Goal: Feedback & Contribution: Contribute content

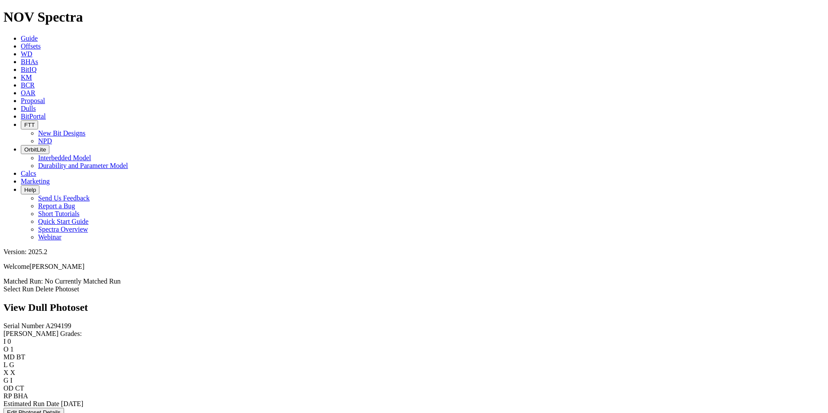
click at [85, 343] on div "Serial Number A294199 RH Dull Grades: I 0 O 1 MD BT L G X X G I OD CT RP BHA Es…" at bounding box center [413, 369] width 821 height 95
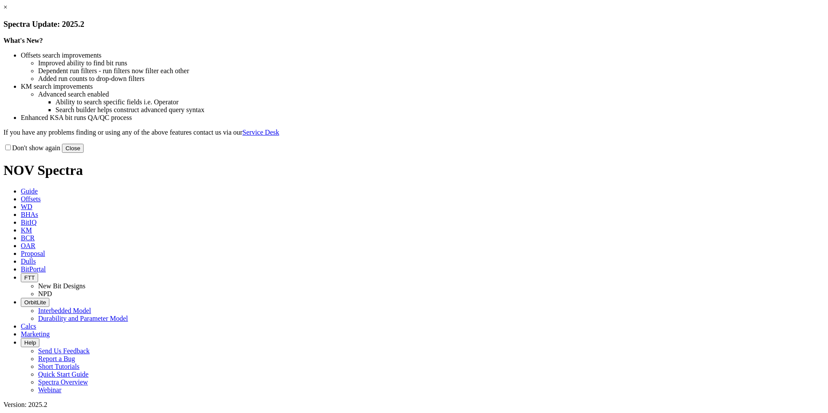
click at [84, 153] on button "Close" at bounding box center [73, 148] width 22 height 9
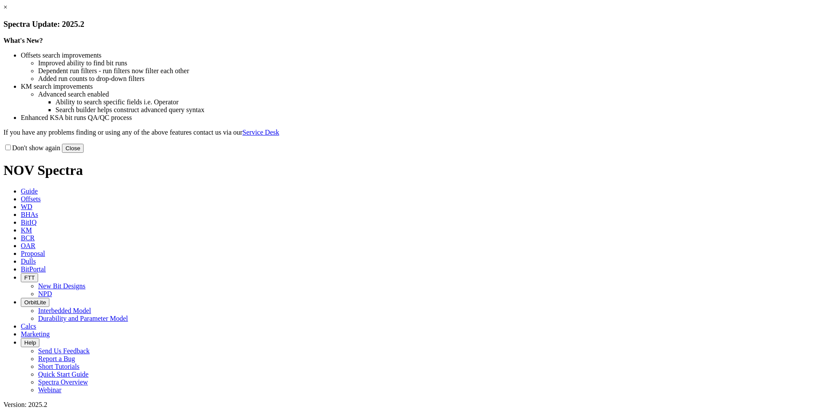
click at [84, 153] on button "Close" at bounding box center [73, 148] width 22 height 9
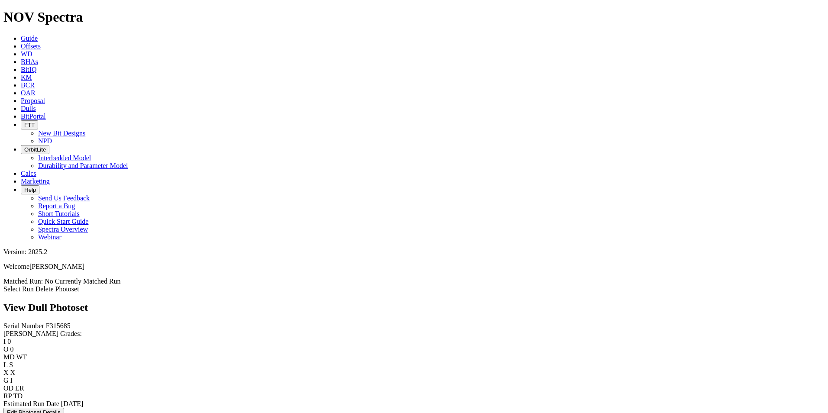
click at [84, 371] on div "Serial Number F315685 RH Dull Grades: I 0 O 0 MD WT L S X X G I OD ER RP TD Est…" at bounding box center [413, 369] width 821 height 95
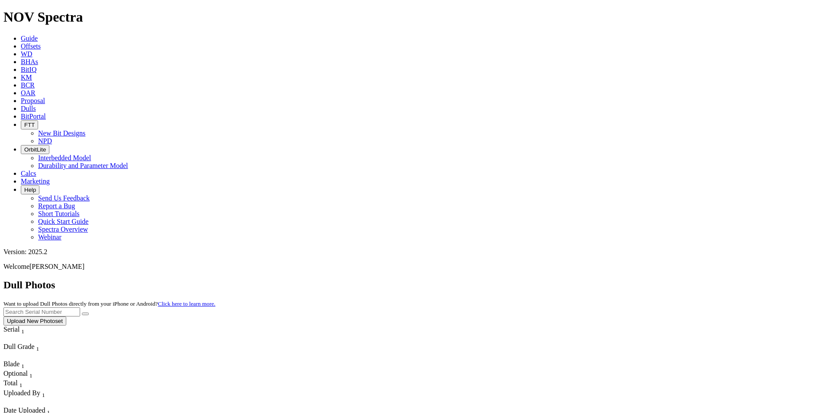
click at [80, 307] on input "text" at bounding box center [41, 311] width 77 height 9
type input "a315741"
click at [82, 313] on button "submit" at bounding box center [85, 314] width 7 height 3
click at [66, 317] on button "Upload New Photoset" at bounding box center [34, 321] width 63 height 9
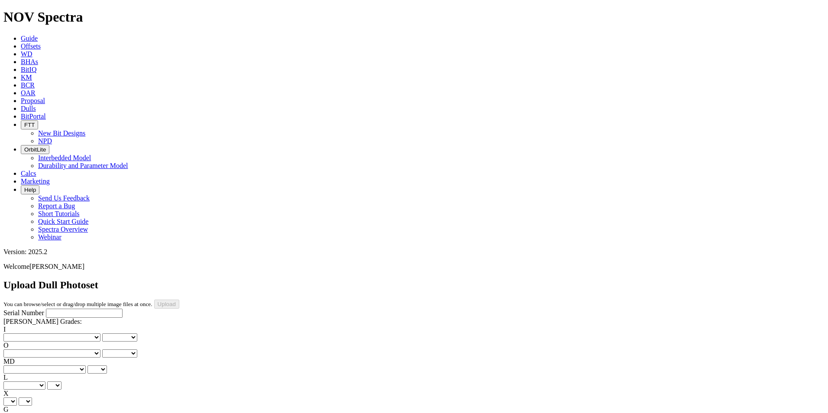
click at [51, 309] on input "Serial Number" at bounding box center [84, 313] width 77 height 9
type input "A315741"
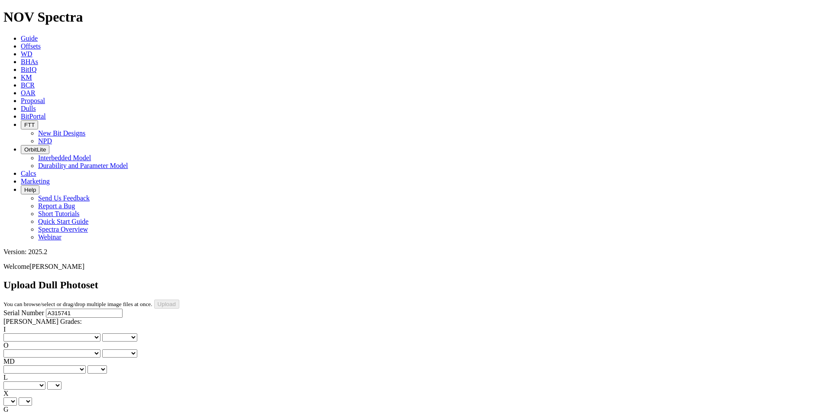
type input "8/20/25"
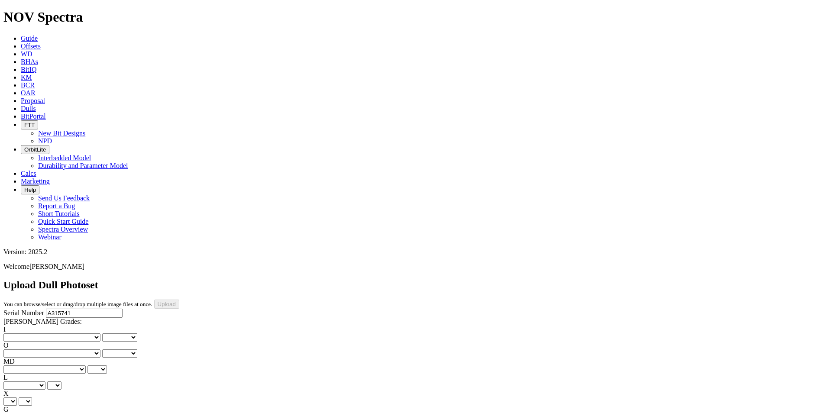
click at [37, 333] on select "No lost, worn or damaged cutters 0 1 2 3 4 5 6 7 8 No diamond table left on any…" at bounding box center [51, 337] width 97 height 8
select select "number:0"
click at [17, 333] on select "No lost, worn or damaged cutters 0 1 2 3 4 5 6 7 8 No diamond table left on any…" at bounding box center [51, 337] width 97 height 8
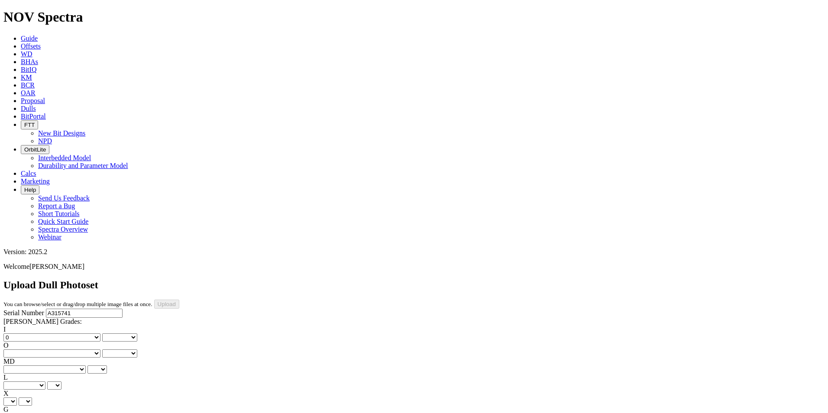
select select "number:0"
drag, startPoint x: 71, startPoint y: 134, endPoint x: 71, endPoint y: 139, distance: 5.2
click at [71, 349] on select "No lost, worn or damaged cutters 0 1 2 3 4 5 6 7 8 No diamond table left on any…" at bounding box center [51, 353] width 97 height 8
select select "number:0"
click at [61, 349] on select "No lost, worn or damaged cutters 0 1 2 3 4 5 6 7 8 No diamond table left on any…" at bounding box center [51, 353] width 97 height 8
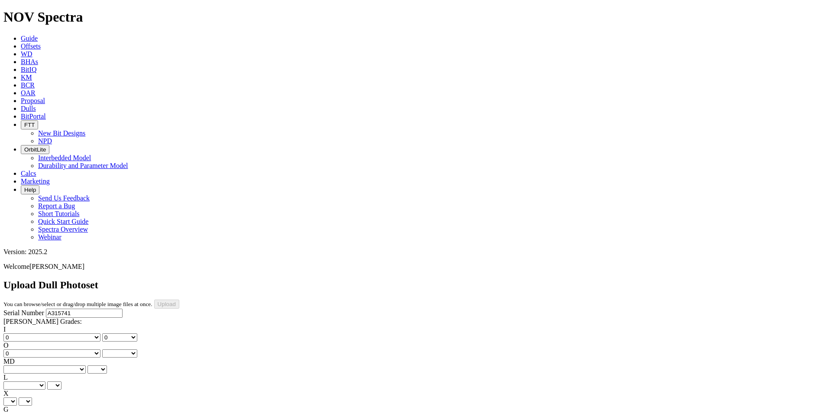
select select "number:0"
click at [43, 365] on select "BF - Bond Failure BT - Broken Teeth/Cutters BU - Balled Up Bit CR - Cored CT - …" at bounding box center [44, 369] width 82 height 8
select select "string:NO"
click at [17, 365] on select "BF - Bond Failure BT - Broken Teeth/Cutters BU - Balled Up Bit CR - Cored CT - …" at bounding box center [44, 369] width 82 height 8
select select "string:NO"
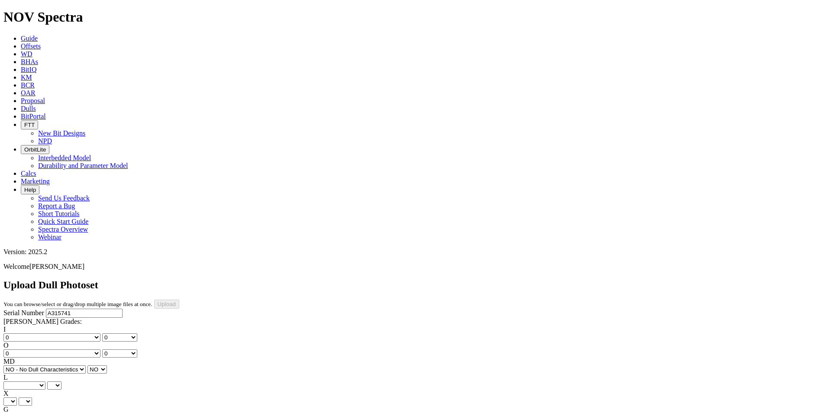
click at [45, 381] on select "A - All C - Cone G - Gauge N - Nose S - Shoulder T - Taper" at bounding box center [24, 385] width 42 height 8
select select "string:A"
click at [45, 381] on select "A - All C - Cone G - Gauge N - Nose S - Shoulder T - Taper" at bounding box center [24, 385] width 42 height 8
select select "string:A"
click at [17, 398] on select "X" at bounding box center [9, 402] width 13 height 8
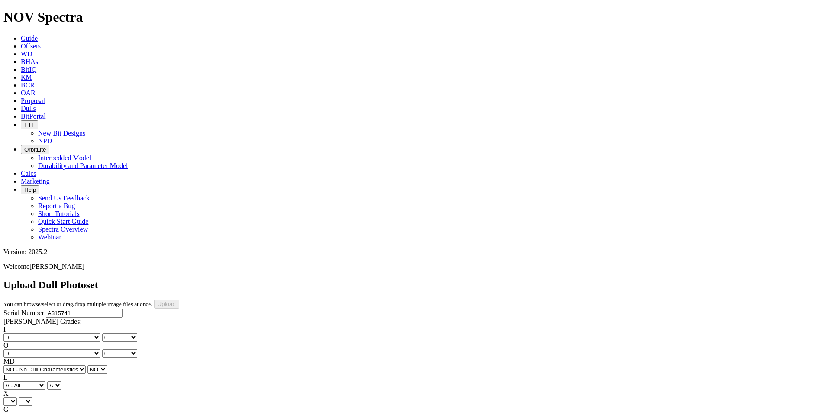
select select "string:X"
click at [17, 398] on select "X" at bounding box center [9, 402] width 13 height 8
select select "string:X"
click at [74, 413] on select "Unknown I - In Gauge 1 - 1/16 in Undergauge" 2 - 2/16 in Undergauge = ⅛ in" 8 -…" at bounding box center [47, 418] width 88 height 8
select select "string:I"
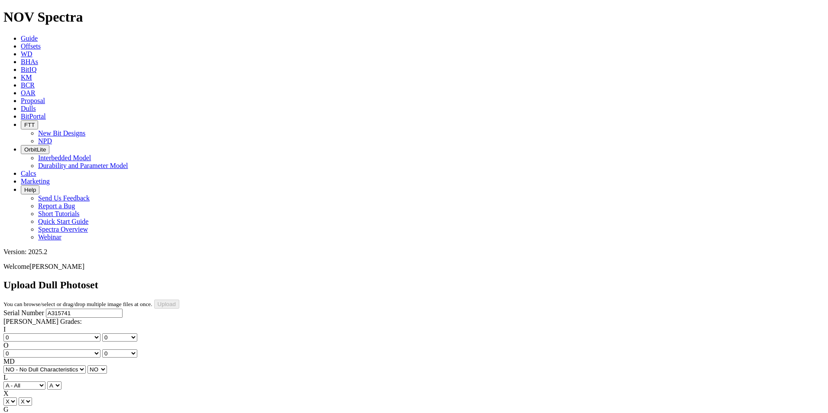
click at [61, 413] on select "Unknown I - In Gauge 1 - 1/16 in Undergauge" 2 - 2/16 in Undergauge = ⅛ in" 8 -…" at bounding box center [47, 418] width 88 height 8
select select "string:I"
click at [42, 327] on div "Serial Number A315741 RH Dull Grades: I No lost, worn or damaged cutters 0 1 2 …" at bounding box center [413, 394] width 821 height 171
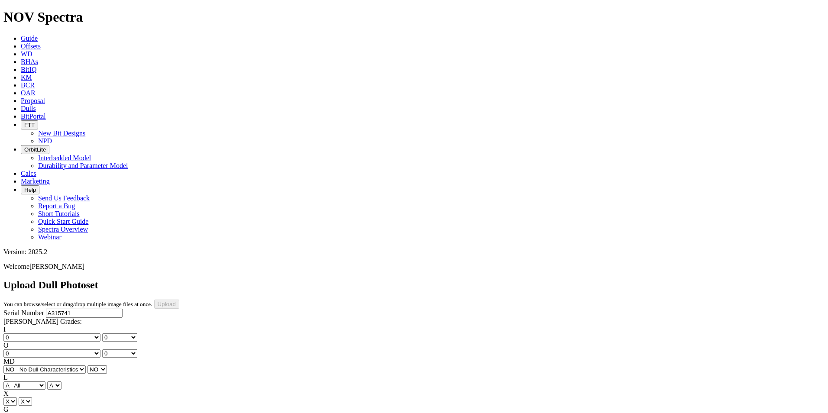
drag, startPoint x: 49, startPoint y: 343, endPoint x: 50, endPoint y: 336, distance: 7.0
click at [50, 343] on div "Serial Number A315741 RH Dull Grades: I No lost, worn or damaged cutters 0 1 2 …" at bounding box center [413, 394] width 821 height 171
drag, startPoint x: 58, startPoint y: 363, endPoint x: 46, endPoint y: 303, distance: 61.2
click at [58, 361] on div "Serial Number A315741 RH Dull Grades: I No lost, worn or damaged cutters 0 1 2 …" at bounding box center [413, 394] width 821 height 171
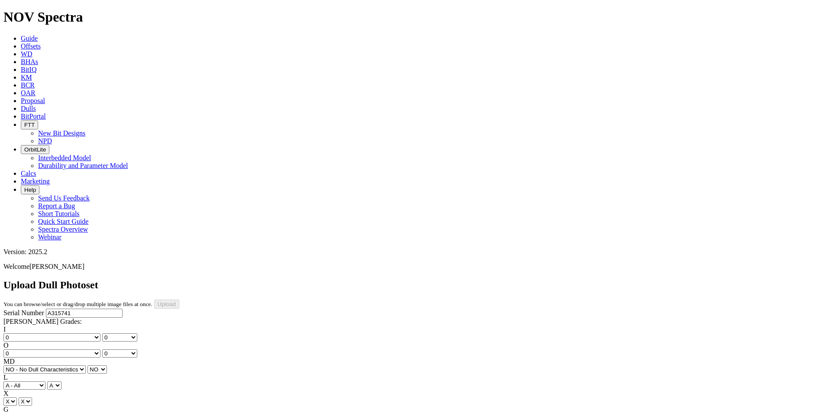
select select "string:NO"
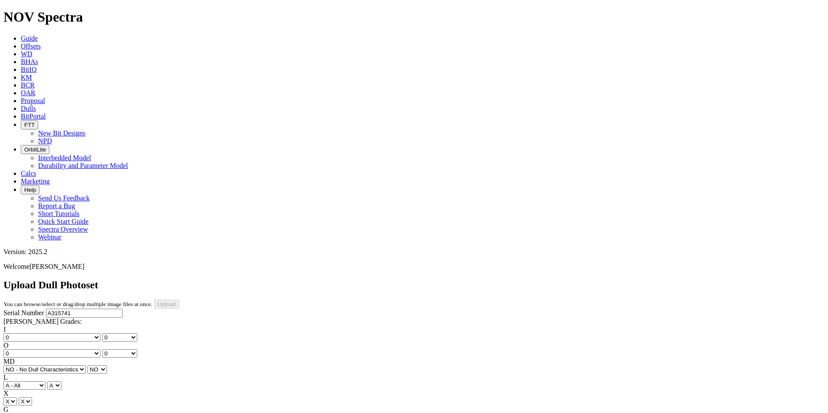
select select "string:TD"
click at [45, 344] on div "Serial Number A315741 RH Dull Grades: I No lost, worn or damaged cutters 0 1 2 …" at bounding box center [413, 394] width 821 height 171
click at [179, 300] on input "Upload" at bounding box center [166, 304] width 25 height 9
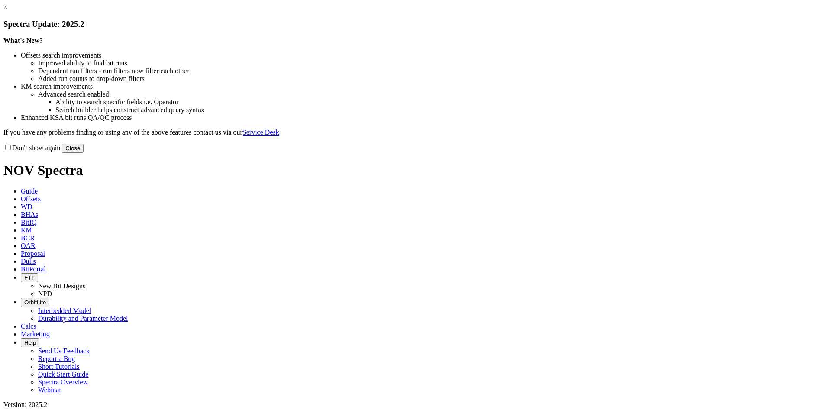
click at [84, 153] on button "Close" at bounding box center [73, 148] width 22 height 9
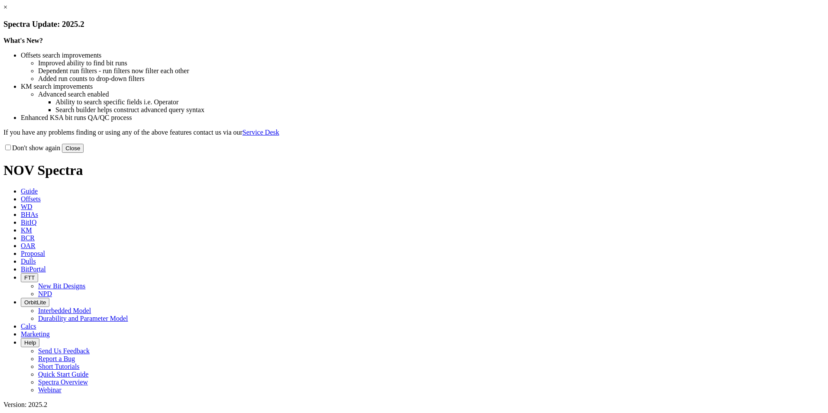
click at [84, 153] on button "Close" at bounding box center [73, 148] width 22 height 9
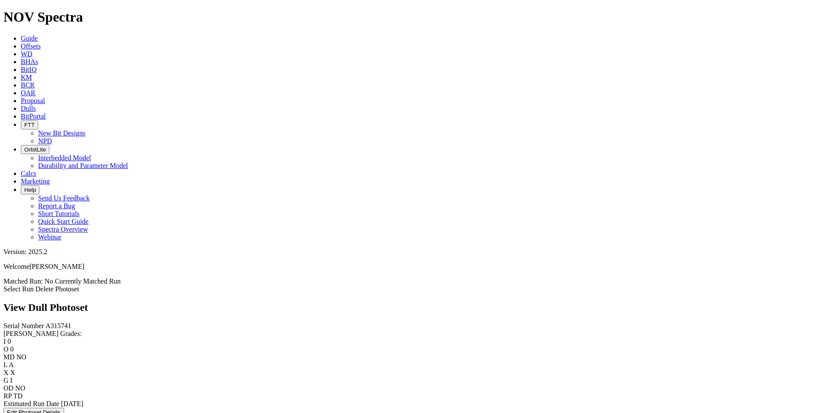
scroll to position [1230, 0]
